Goal: Transaction & Acquisition: Purchase product/service

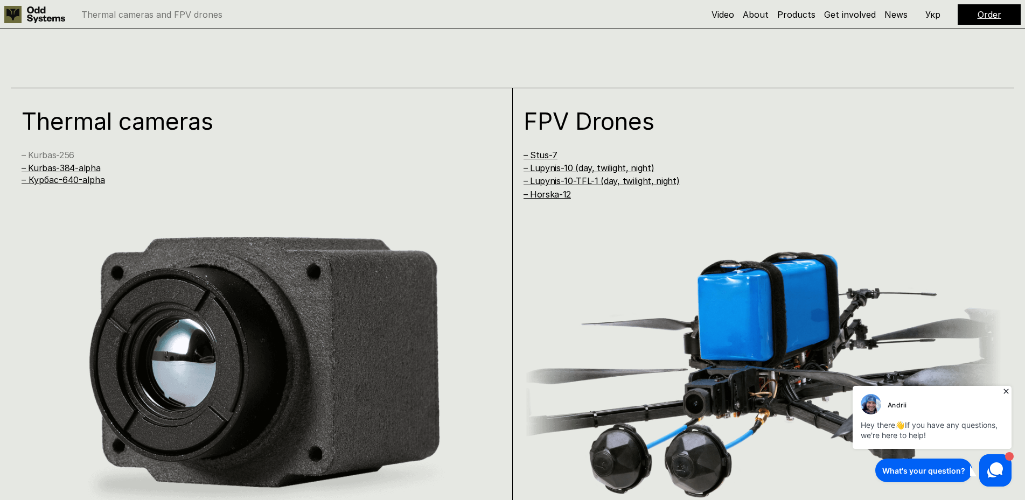
click at [66, 154] on link "– Kurbas-256" at bounding box center [48, 155] width 53 height 11
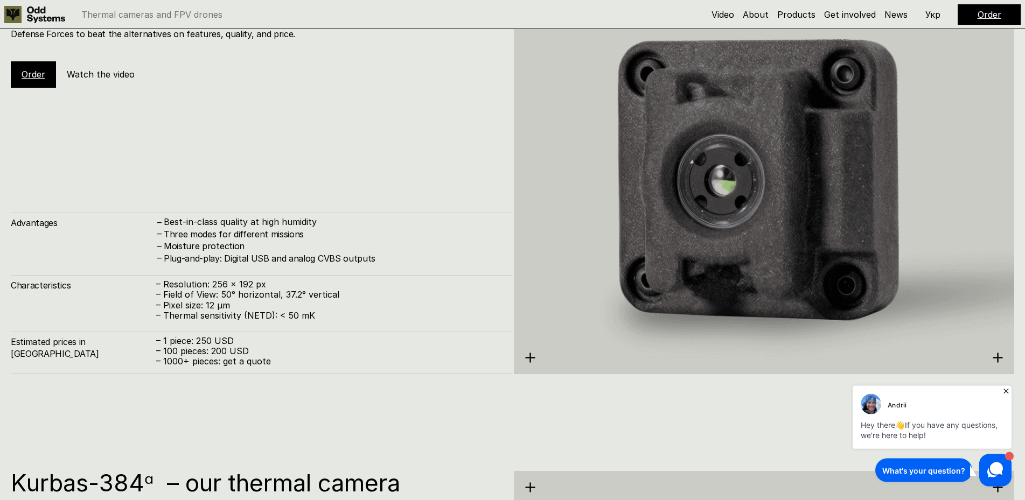
scroll to position [1610, 0]
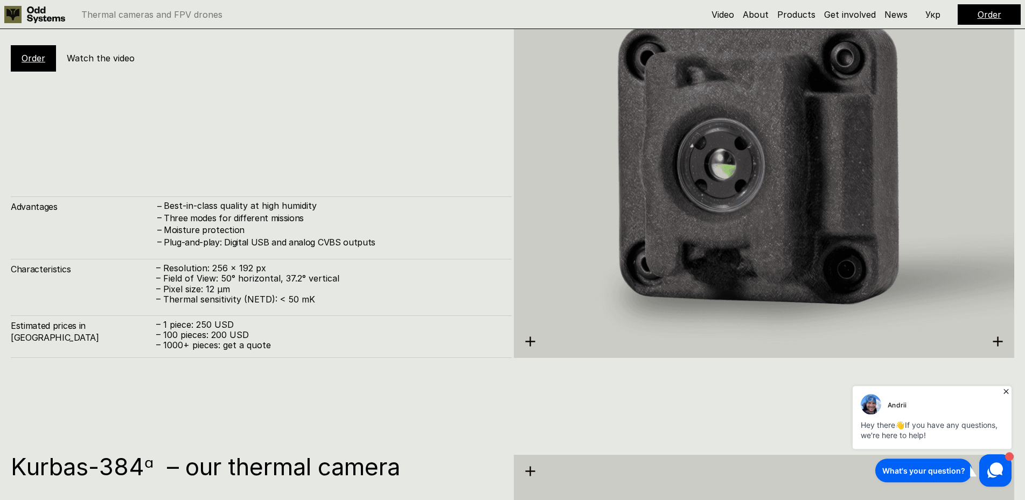
click at [529, 340] on icon at bounding box center [530, 341] width 11 height 11
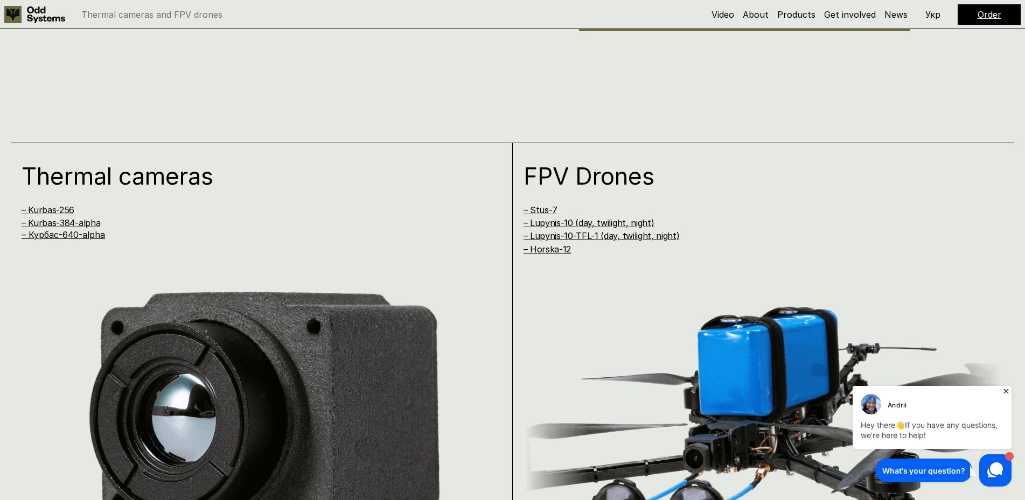
scroll to position [841, 0]
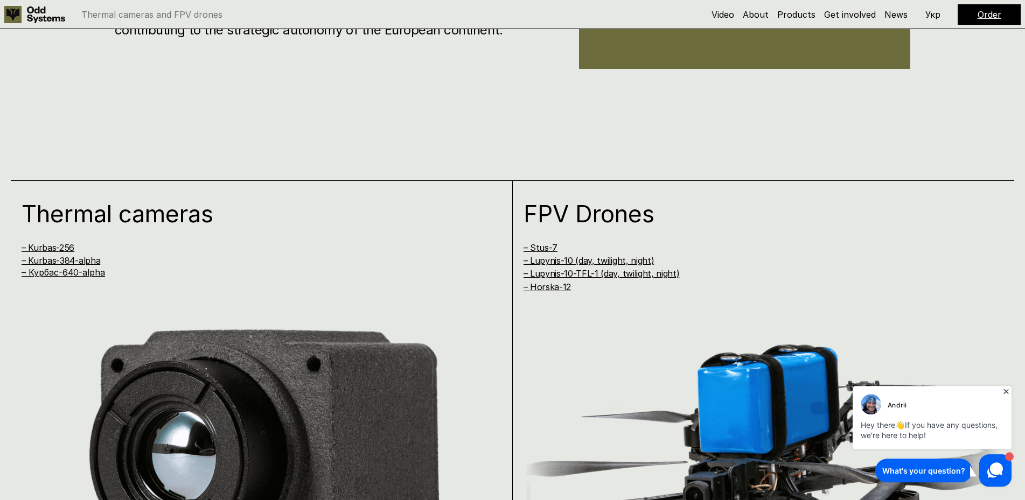
click at [552, 294] on div "FPV Drones – Stus-7 – Lupynis-10 (day, twilight, night) – Lupynis-10-TFL-1 (day…" at bounding box center [764, 419] width 502 height 479
click at [543, 290] on link "– Horska-12" at bounding box center [546, 287] width 47 height 11
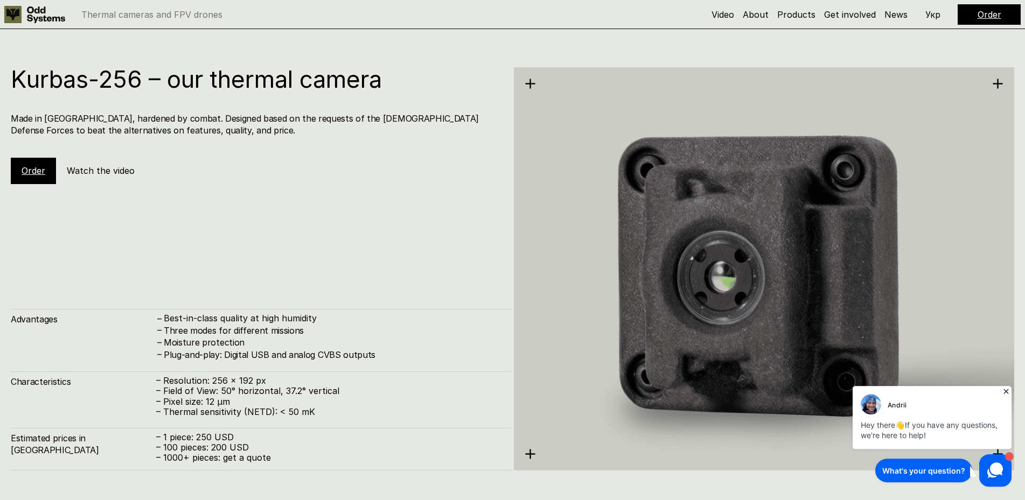
scroll to position [1481, 0]
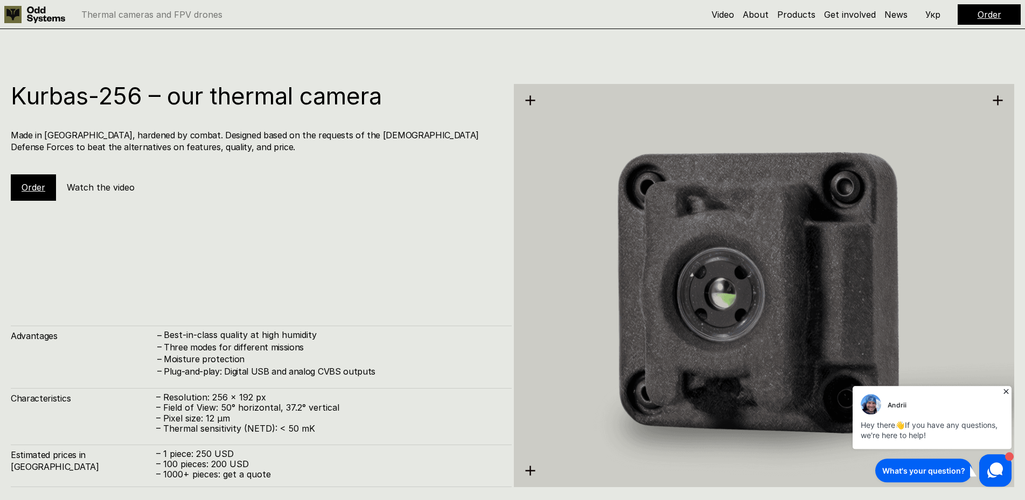
click at [43, 185] on link "Order" at bounding box center [34, 187] width 24 height 11
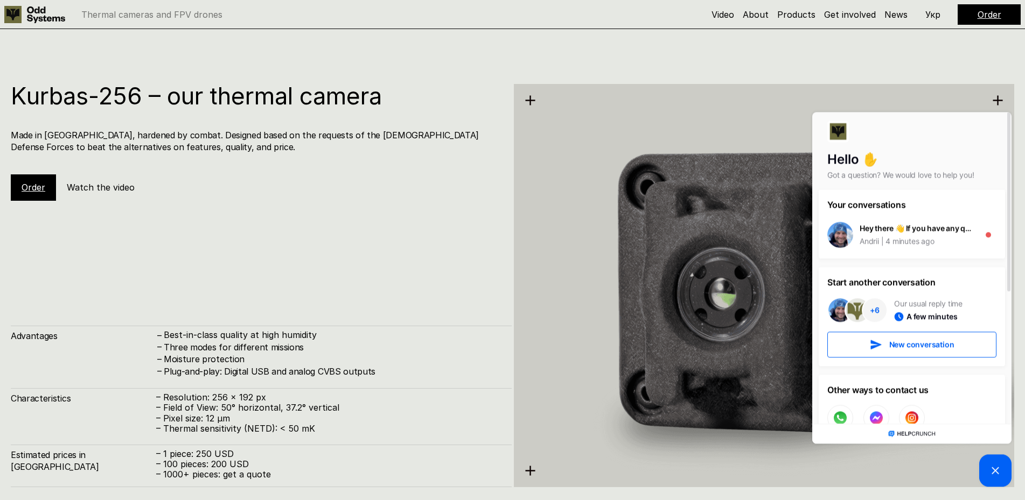
click at [27, 182] on h5 "Order" at bounding box center [34, 188] width 24 height 12
click at [992, 467] on icon at bounding box center [995, 470] width 13 height 13
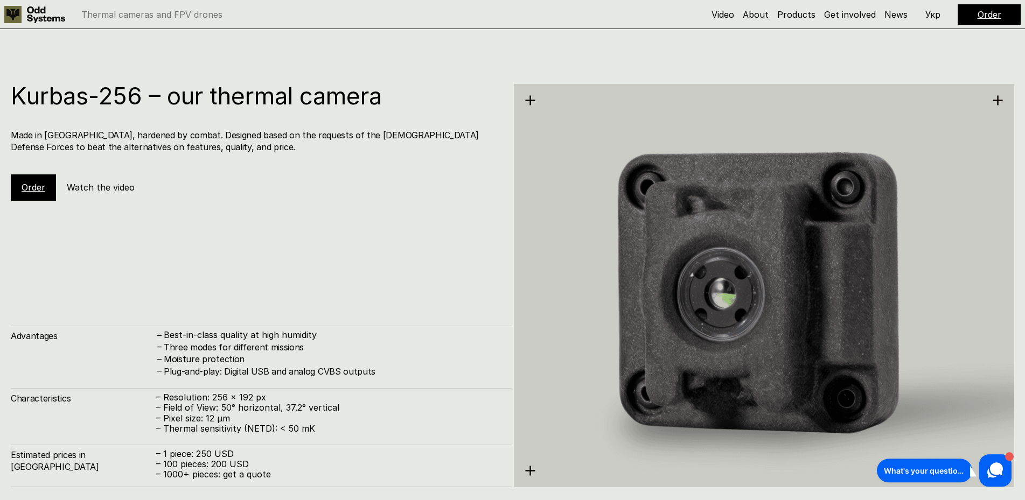
click at [39, 193] on link "Order" at bounding box center [34, 187] width 24 height 11
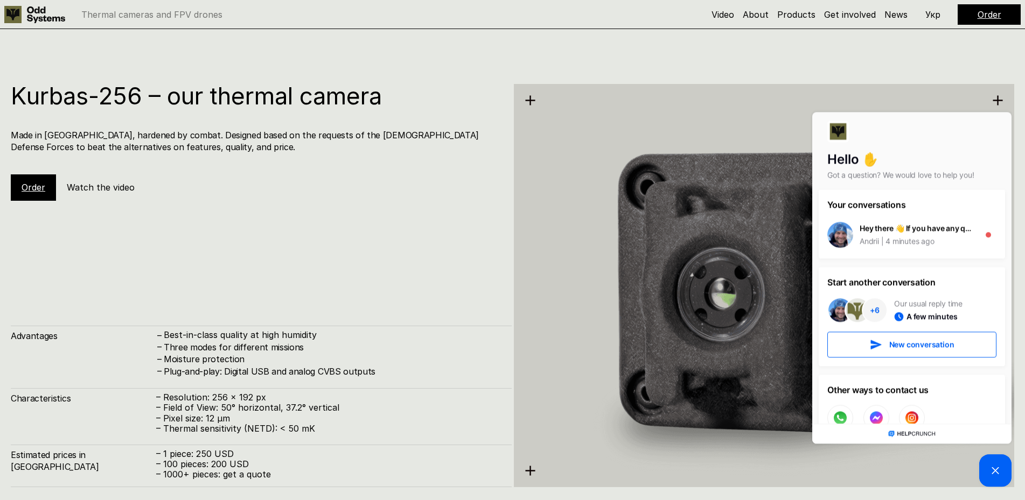
click at [302, 268] on div "Kurbas-256 – our thermal camera Made in [GEOGRAPHIC_DATA], hardened by combat. …" at bounding box center [261, 285] width 501 height 403
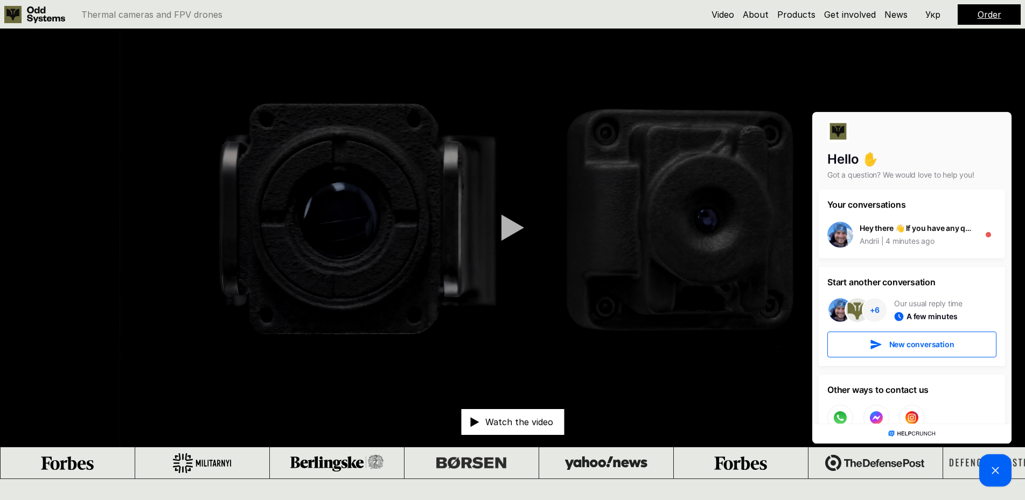
scroll to position [0, 0]
